Goal: Information Seeking & Learning: Learn about a topic

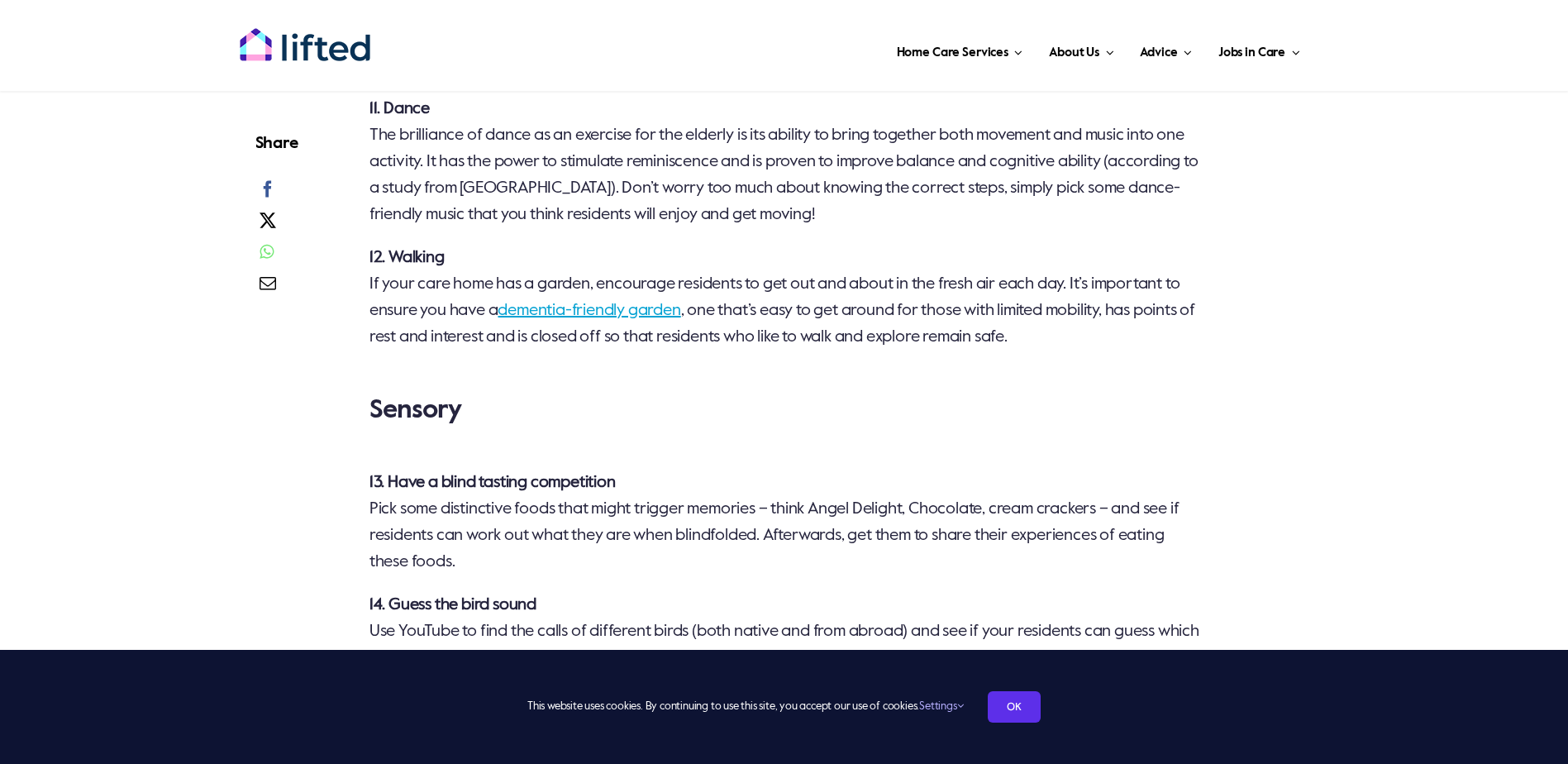
scroll to position [2976, 0]
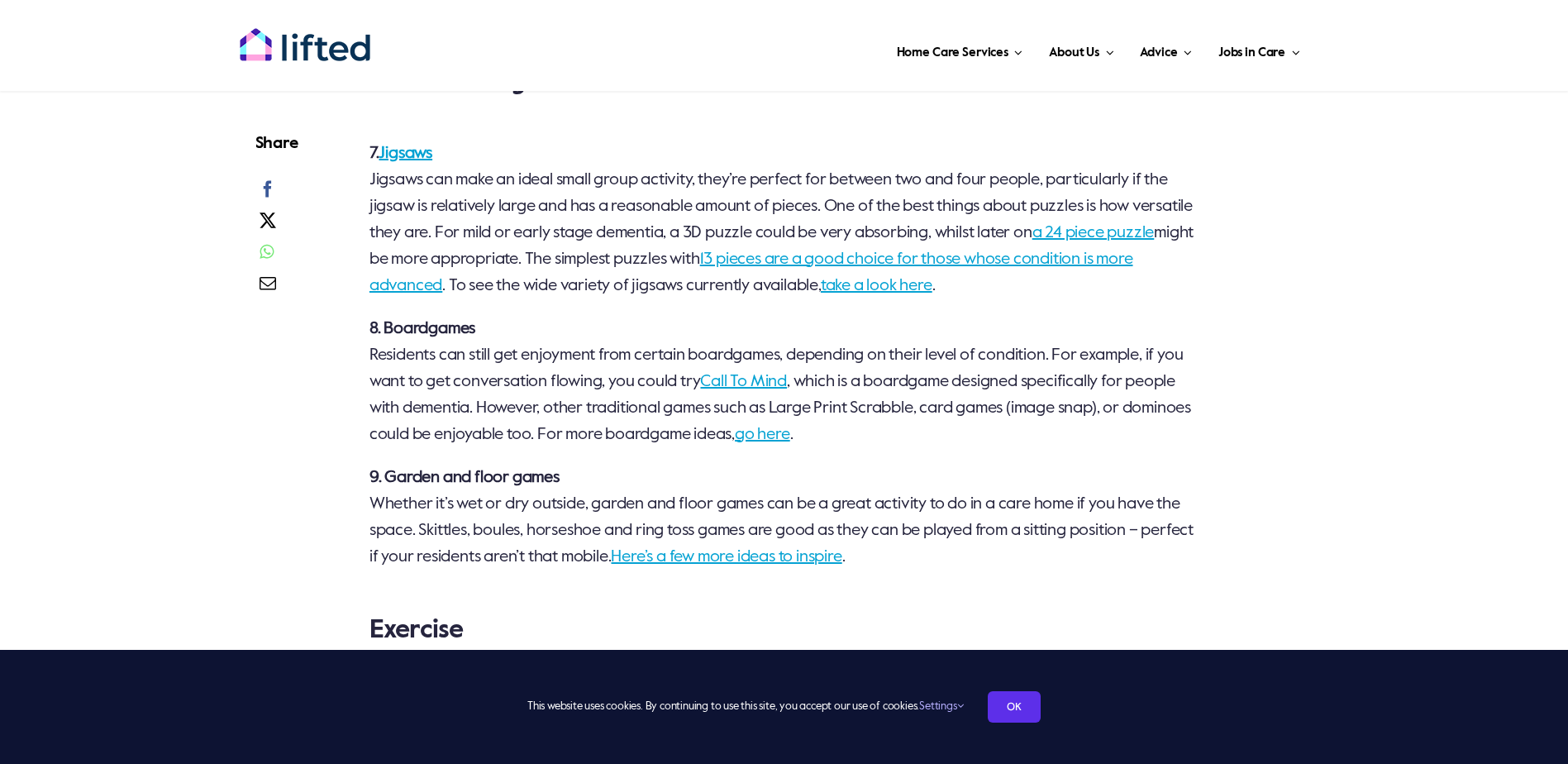
scroll to position [2149, 0]
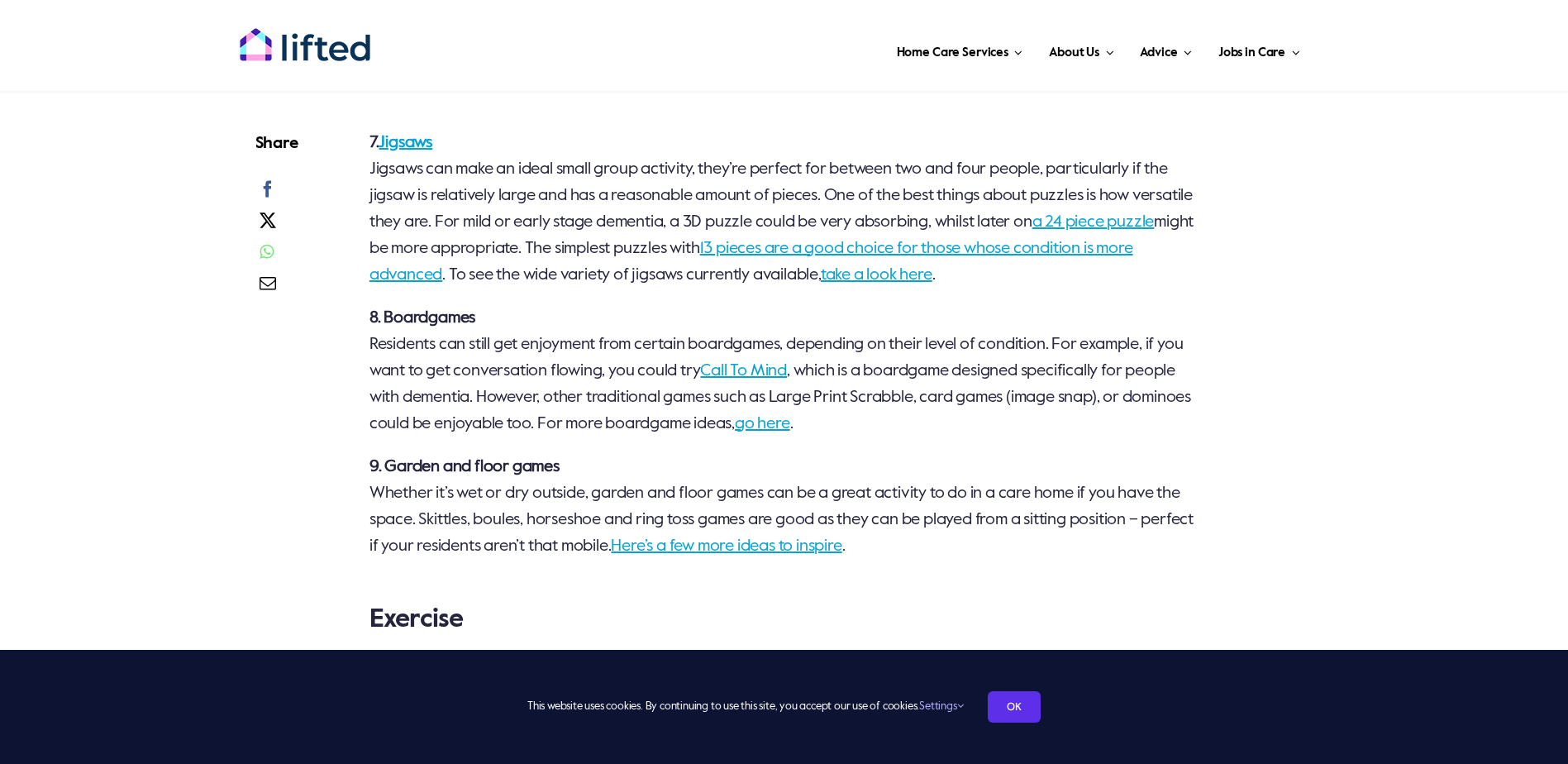
click at [803, 544] on link "Here’s a few more ideas to inspire" at bounding box center [726, 546] width 231 height 16
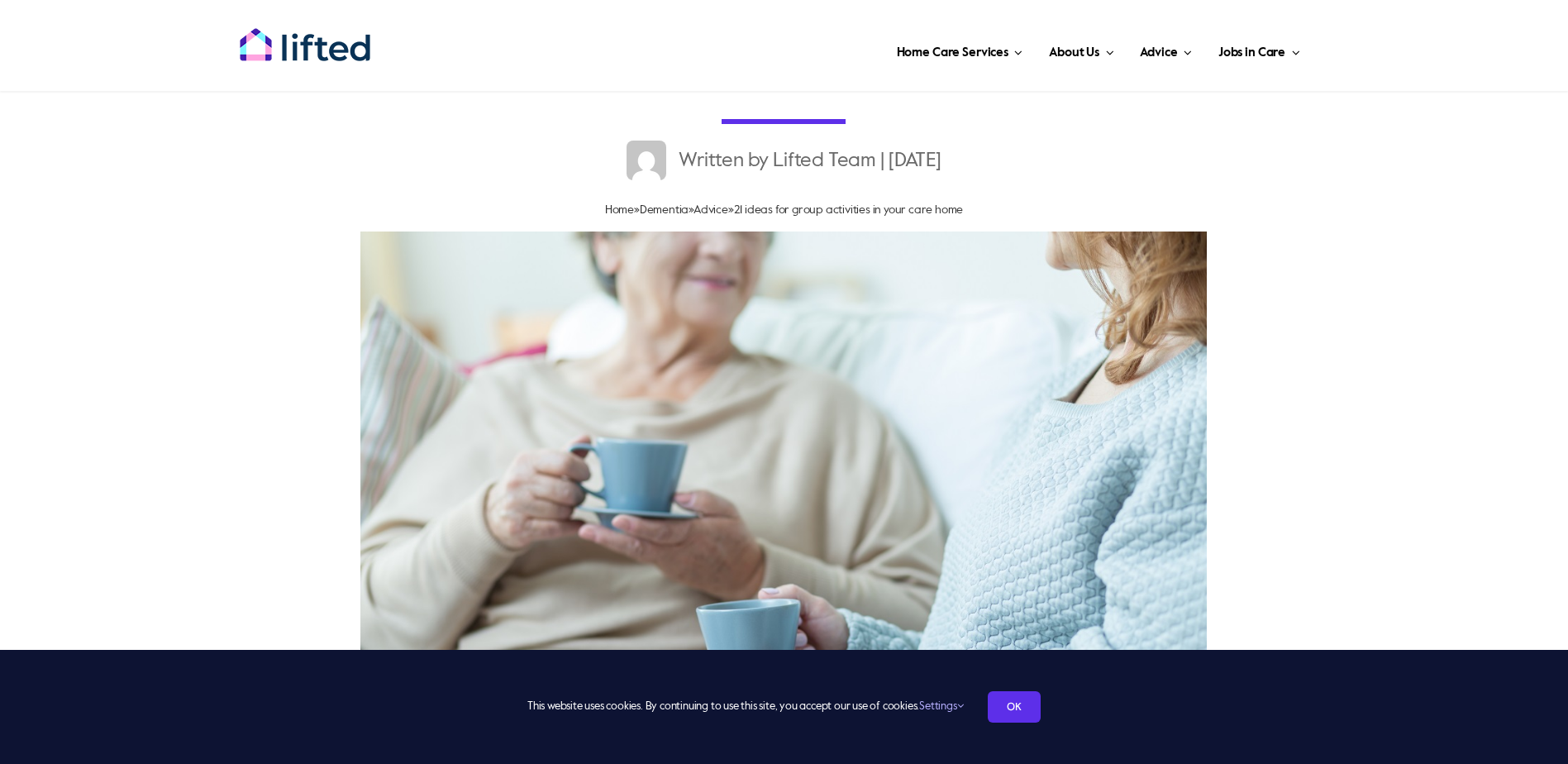
scroll to position [0, 0]
